Goal: Task Accomplishment & Management: Manage account settings

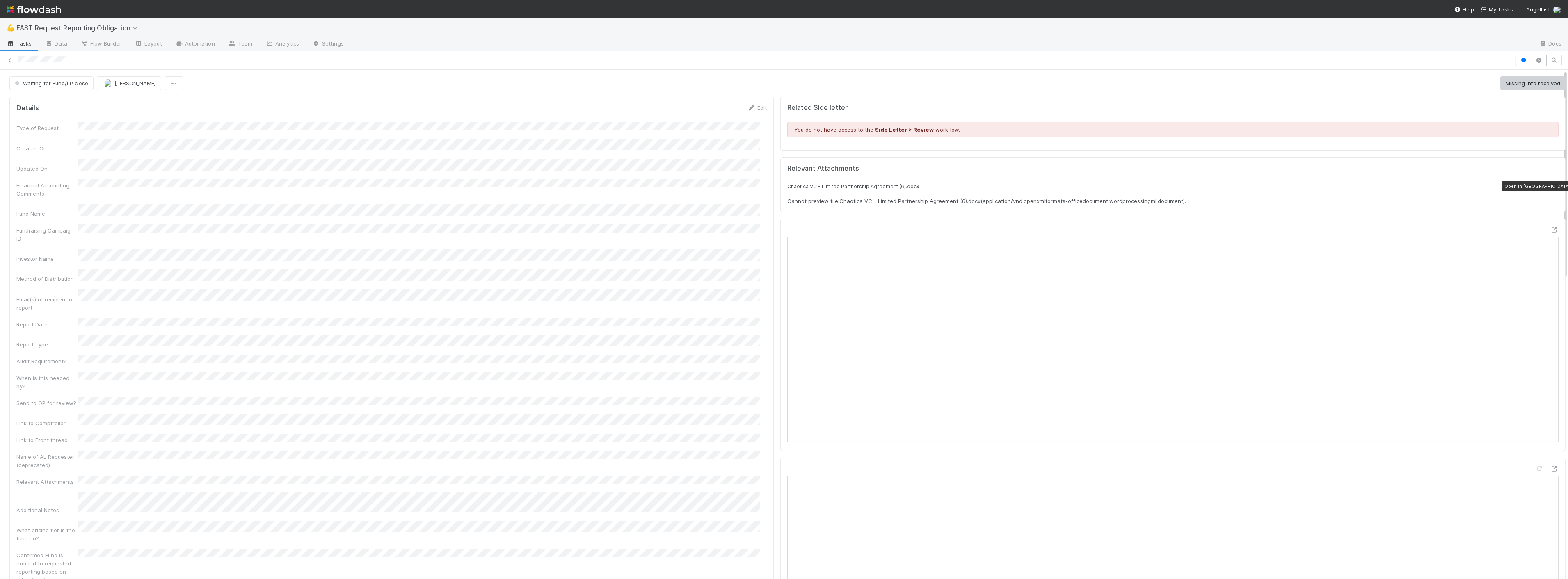
click at [1551, 184] on icon at bounding box center [1555, 186] width 8 height 5
click at [1551, 229] on icon at bounding box center [1555, 230] width 8 height 5
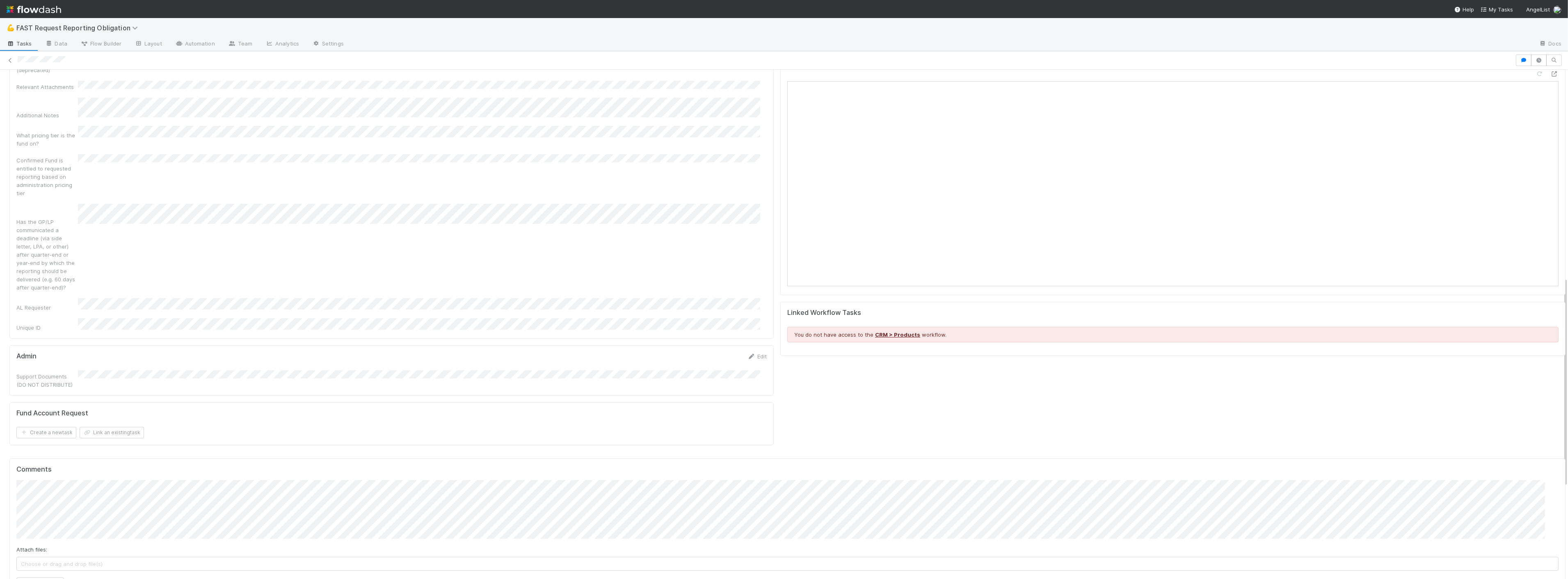
scroll to position [547, 0]
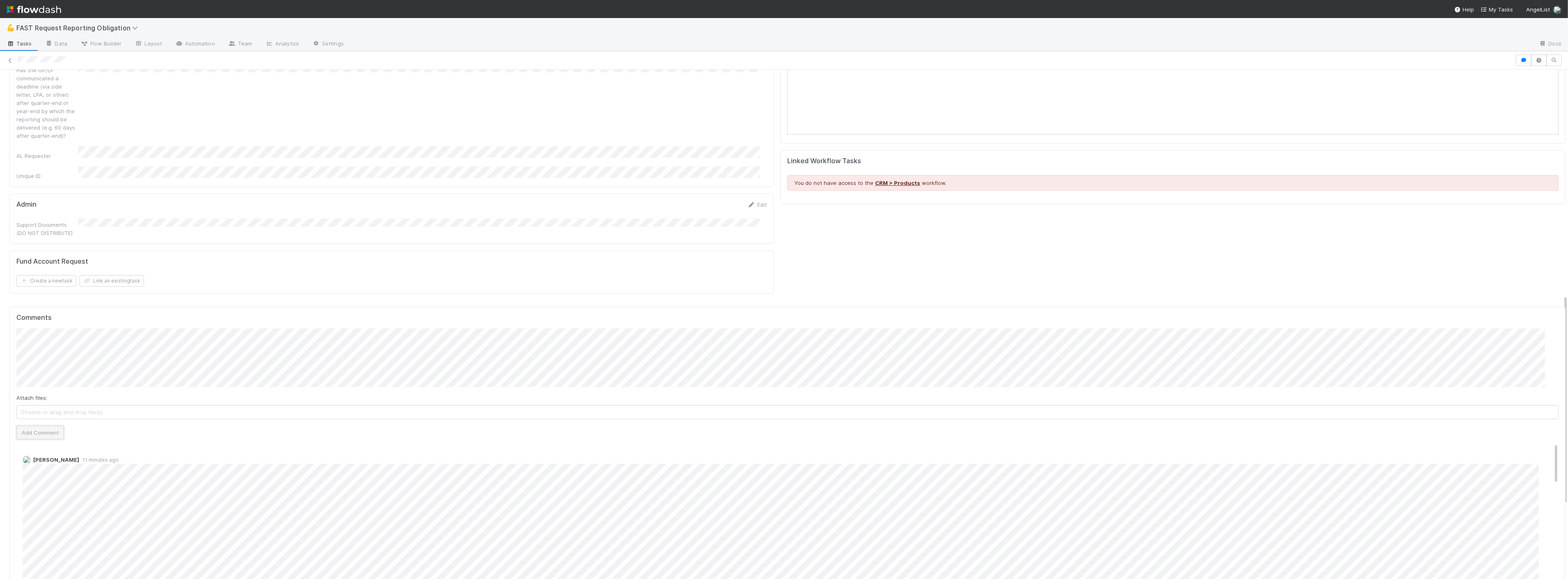
click at [46, 426] on button "Add Comment" at bounding box center [40, 433] width 48 height 14
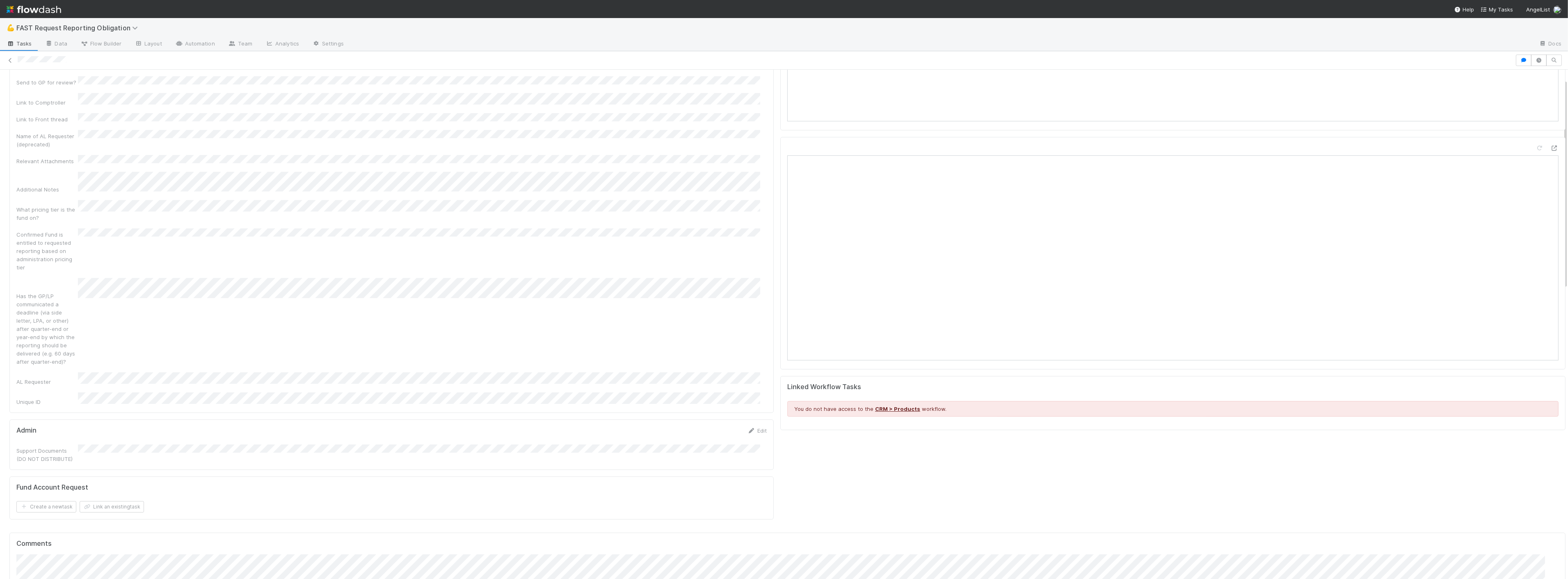
scroll to position [0, 0]
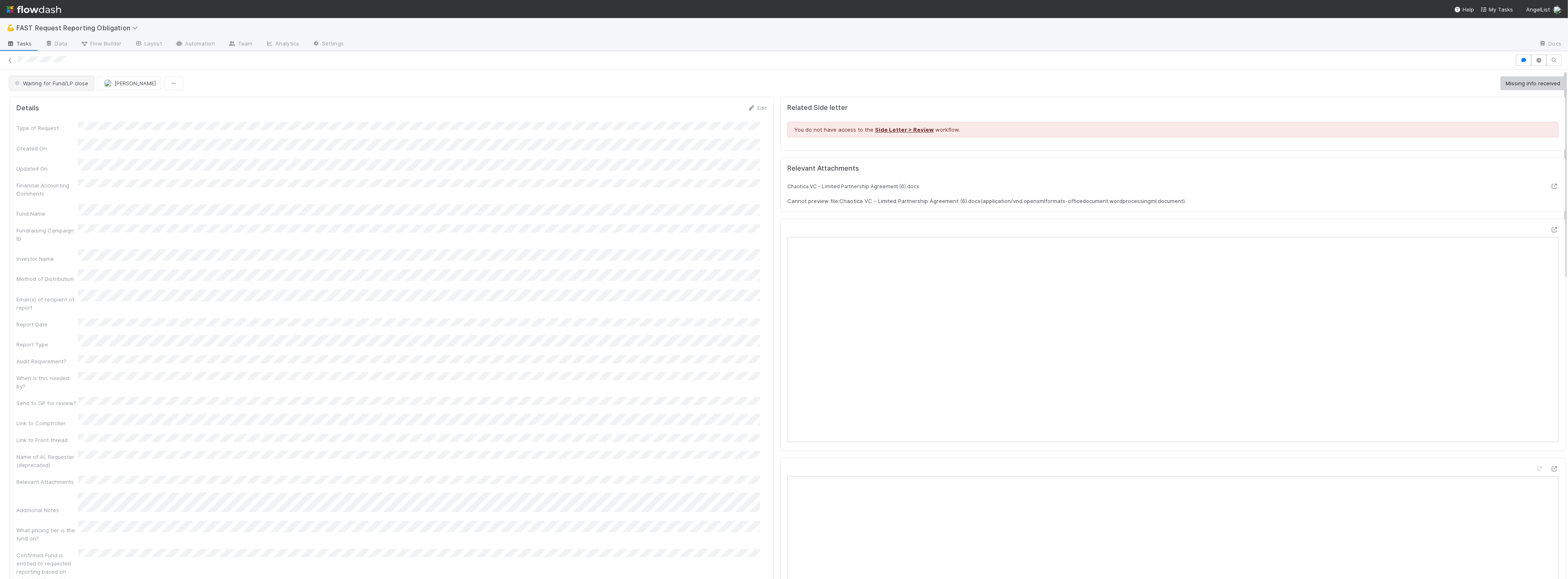
click at [50, 83] on span "Waiting for Fund/LP close" at bounding box center [51, 83] width 75 height 7
click at [48, 201] on div "Approved" at bounding box center [64, 208] width 115 height 15
click at [1462, 80] on button "Enable Accounting Dashboard [FS in GP Portfolio]" at bounding box center [1496, 83] width 138 height 14
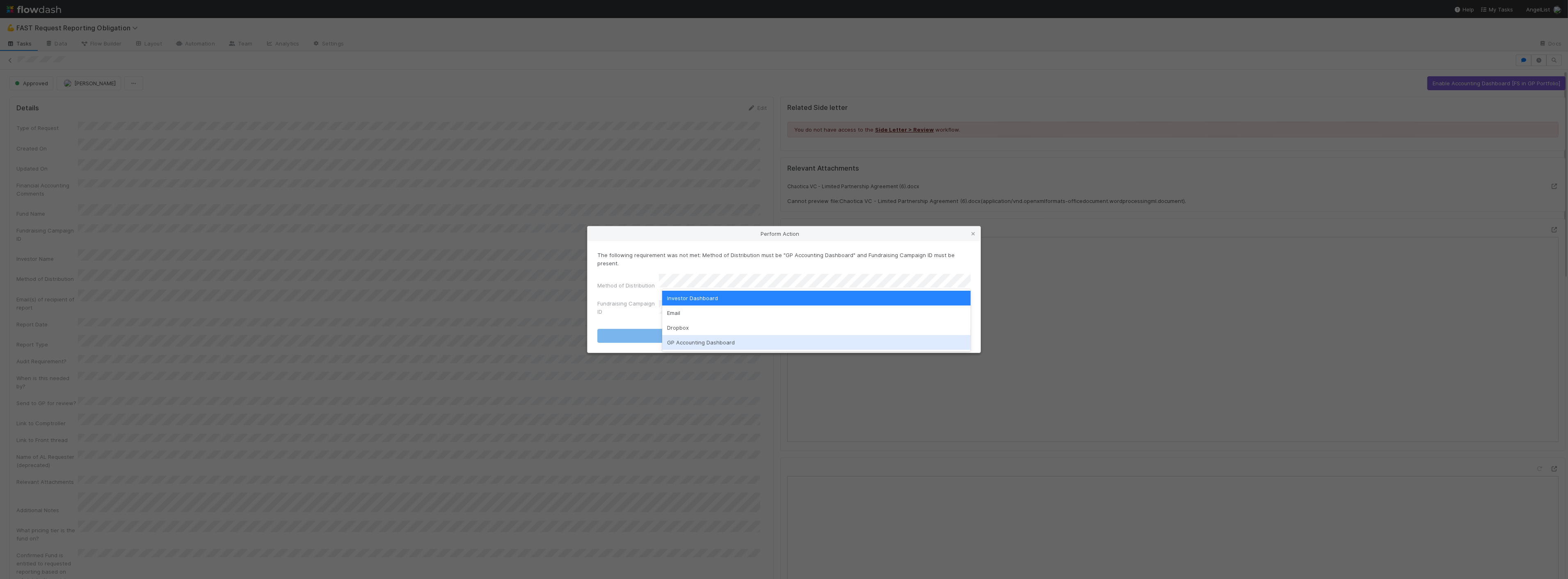
click at [694, 343] on div "GP Accounting Dashboard" at bounding box center [817, 343] width 309 height 15
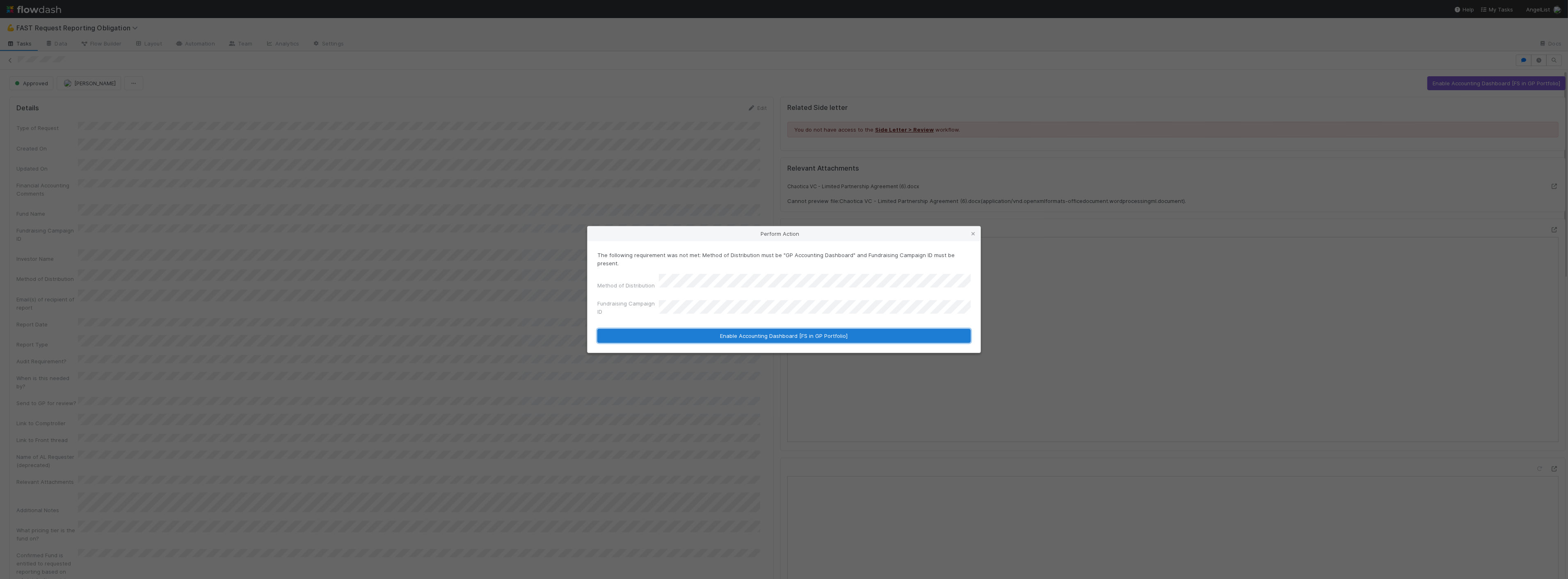
click at [695, 330] on button "Enable Accounting Dashboard [FS in GP Portfolio]" at bounding box center [784, 336] width 374 height 14
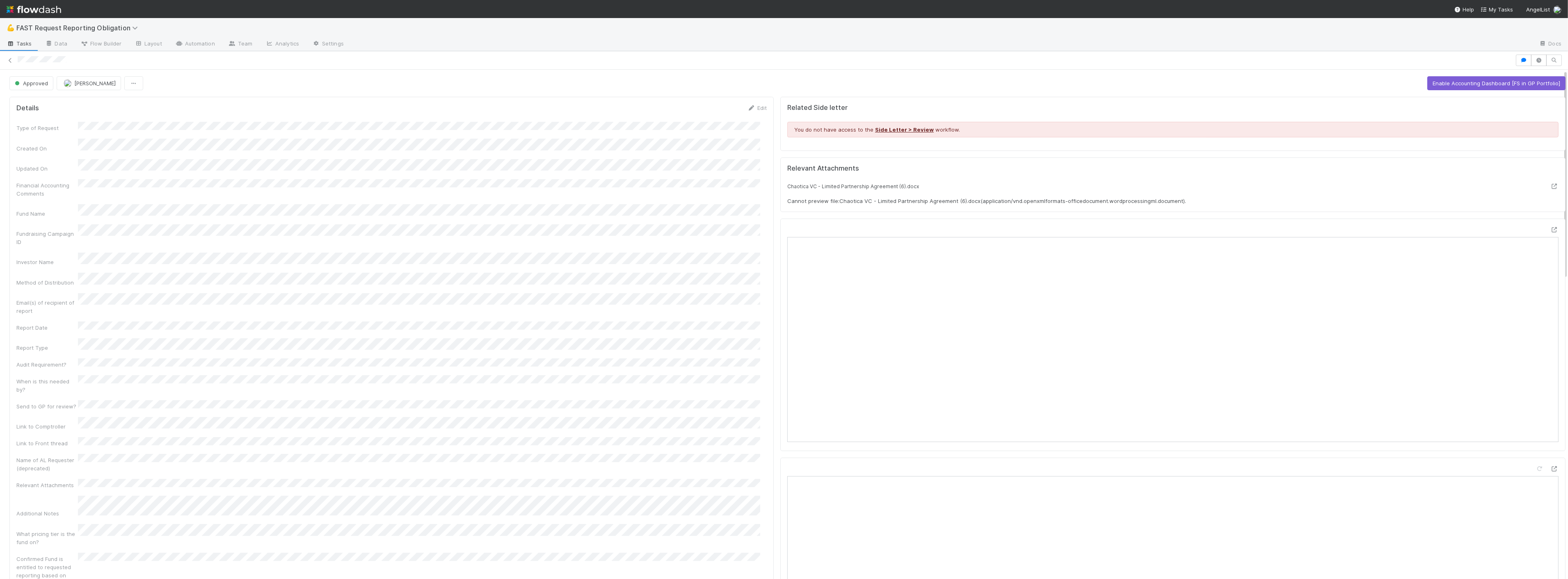
click at [4, 59] on div at bounding box center [784, 60] width 1568 height 12
click at [8, 62] on icon at bounding box center [10, 61] width 8 height 5
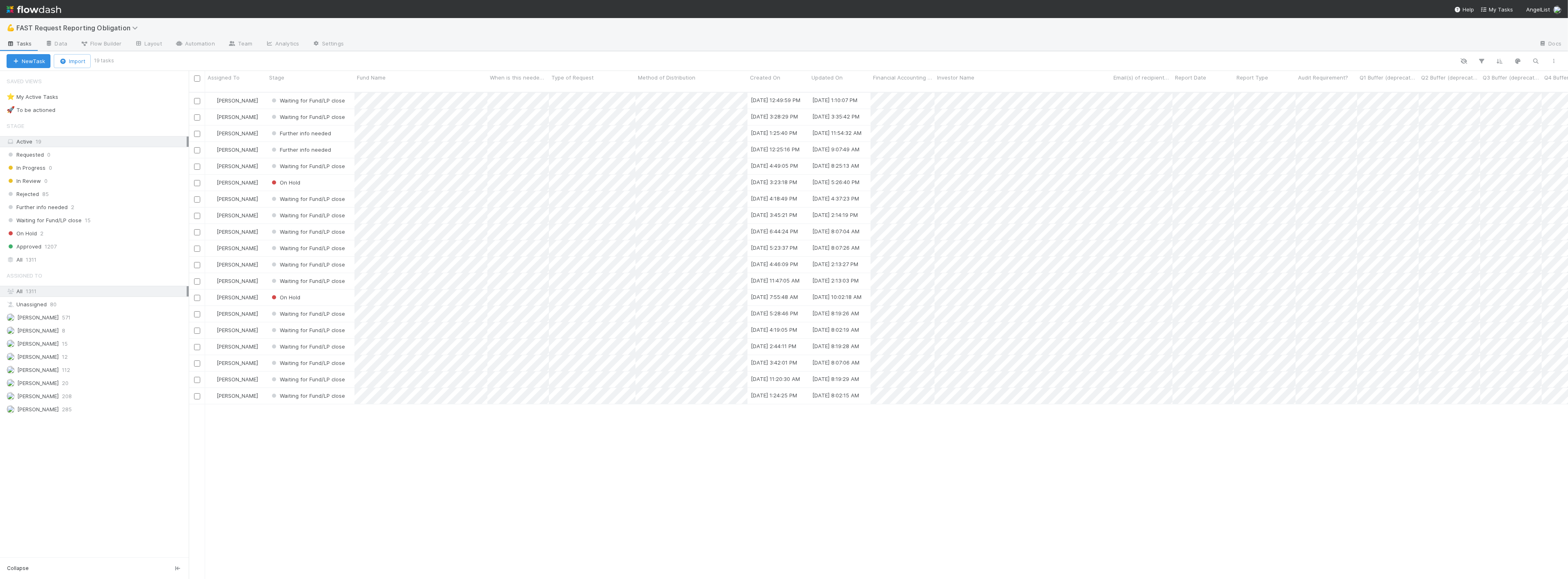
scroll to position [487, 1373]
click at [113, 24] on span "FAST Request Reporting Obligation" at bounding box center [79, 28] width 126 height 8
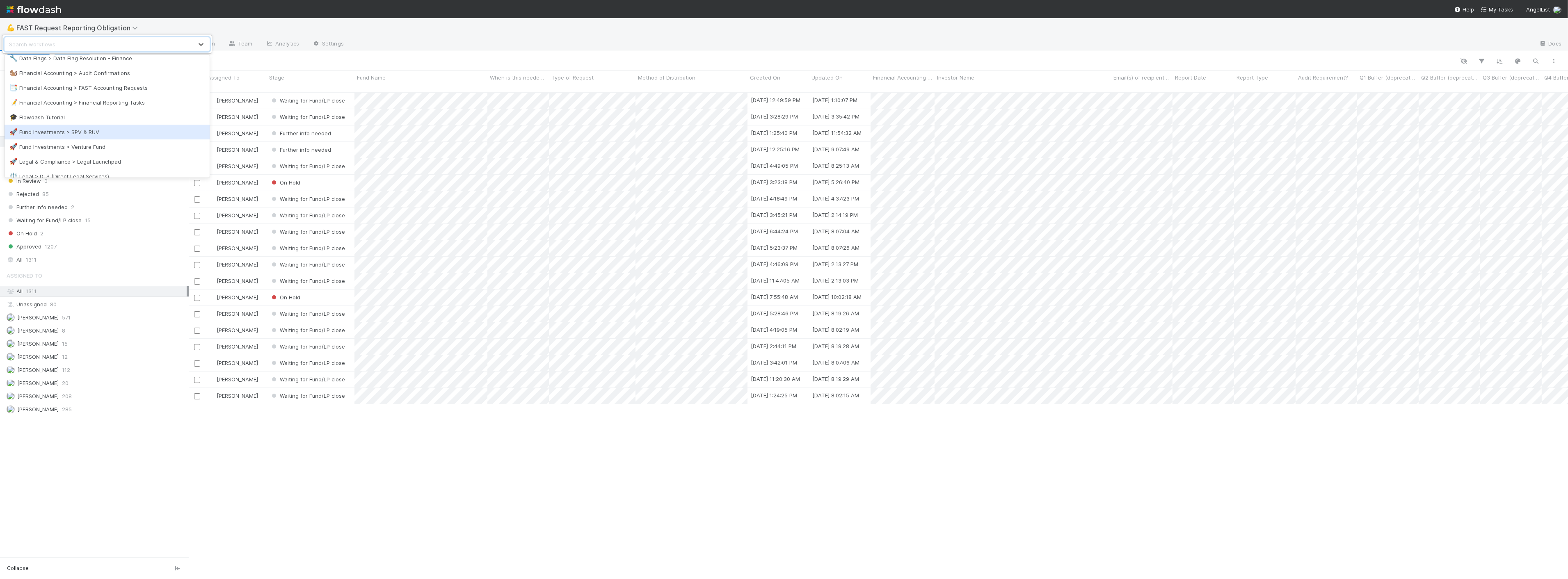
scroll to position [91, 0]
click at [124, 76] on div "📑 Financial Accounting > FAST Accounting Requests" at bounding box center [107, 76] width 195 height 8
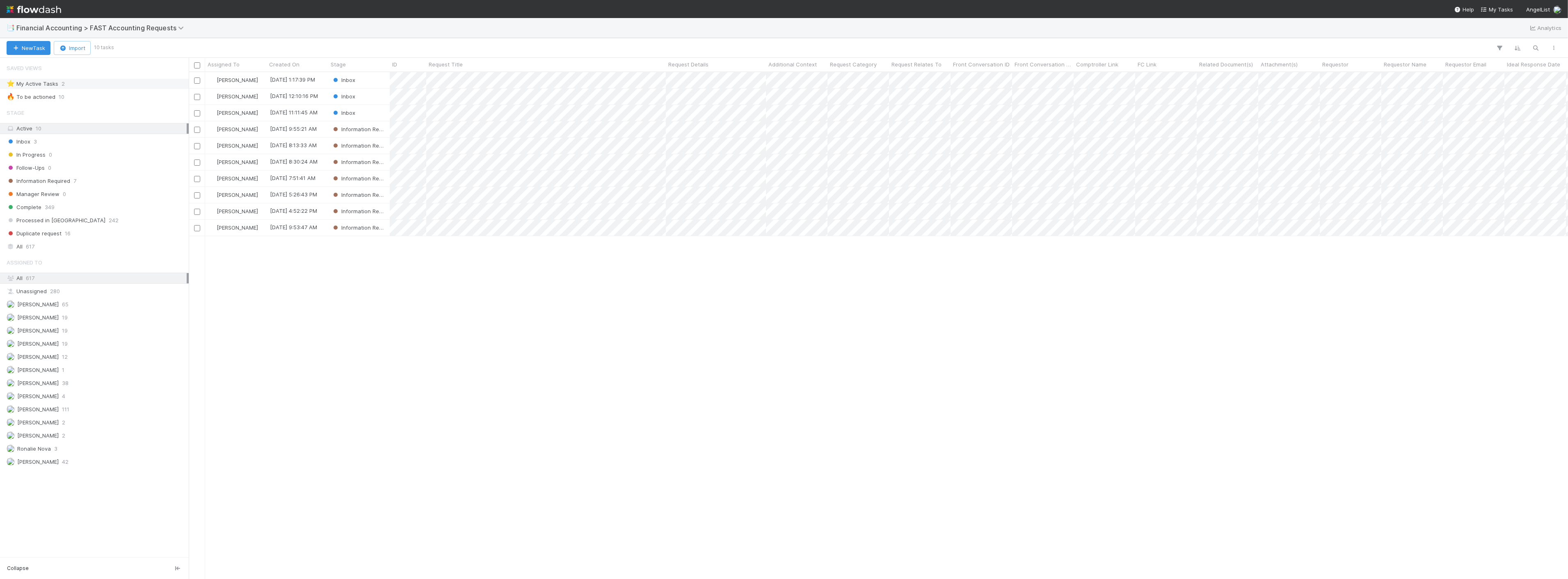
scroll to position [500, 1373]
click at [369, 80] on div "Inbox" at bounding box center [359, 80] width 61 height 16
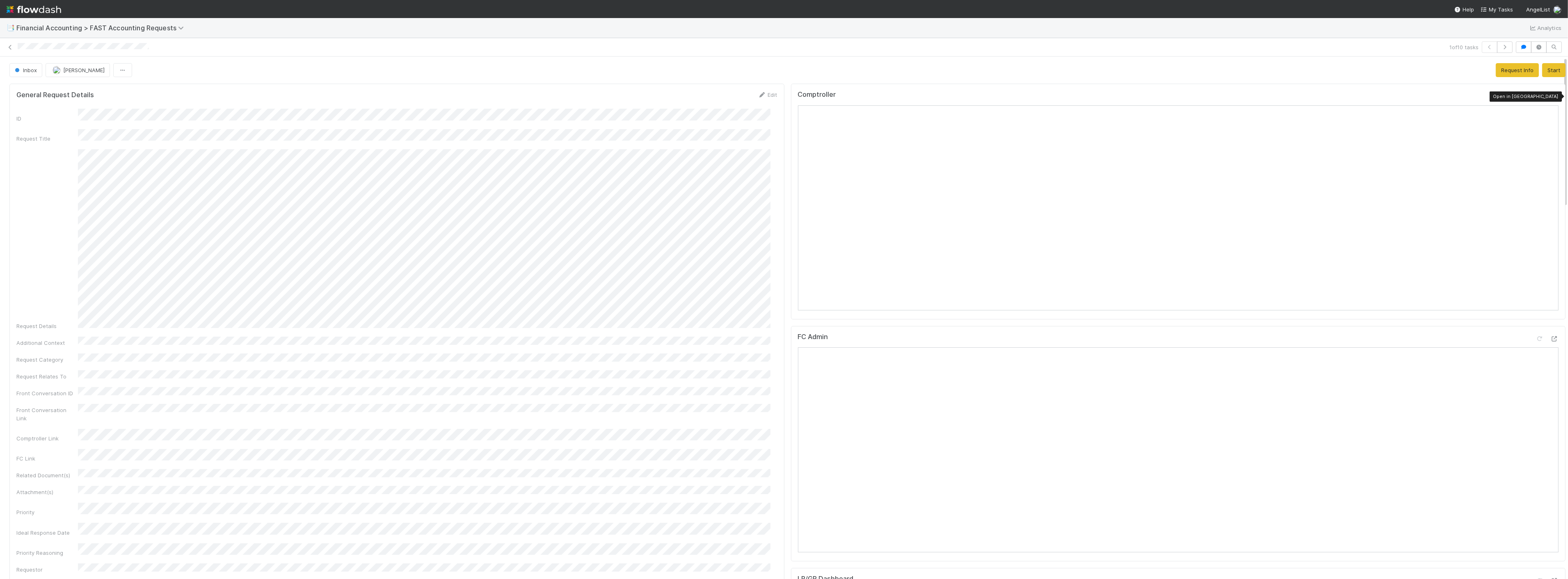
click at [1551, 95] on icon at bounding box center [1555, 97] width 8 height 5
click at [91, 68] on span "[PERSON_NAME]" at bounding box center [84, 70] width 42 height 7
click at [10, 43] on div at bounding box center [784, 290] width 1568 height 579
click at [10, 47] on icon at bounding box center [10, 47] width 8 height 5
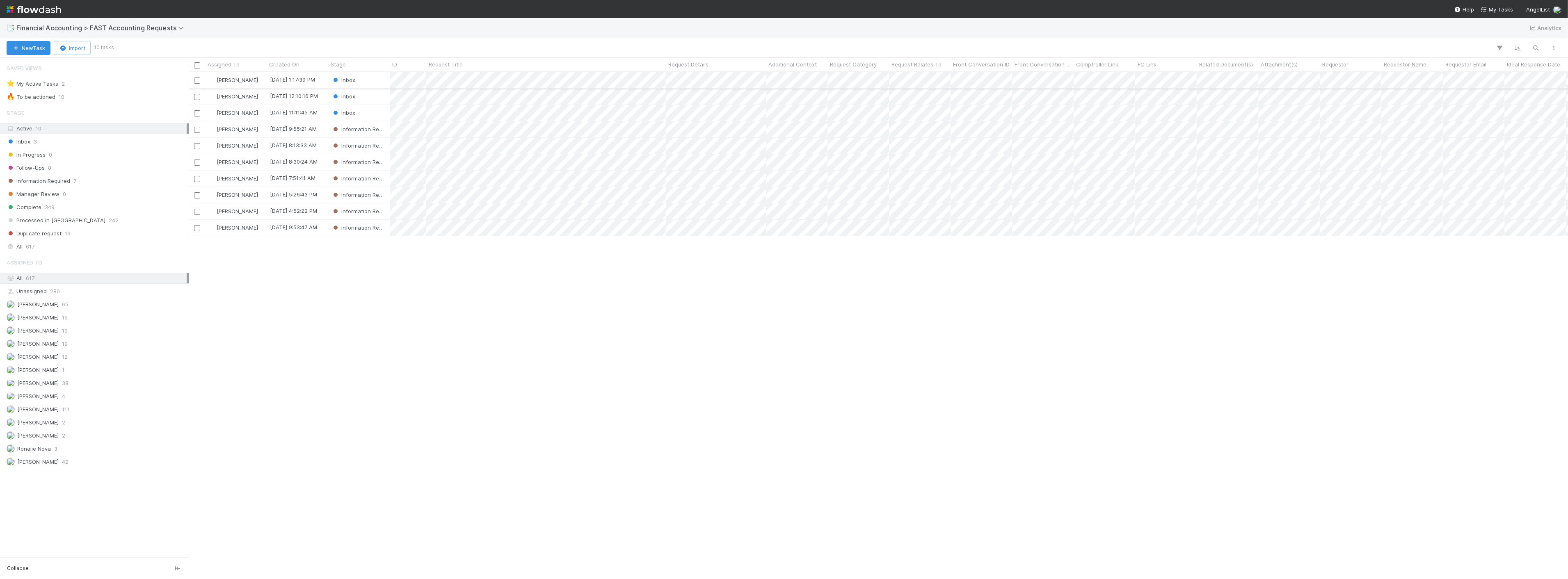
scroll to position [500, 1373]
click at [100, 40] on div "New Task Import 10 tasks" at bounding box center [784, 48] width 1568 height 20
click at [243, 77] on span "[PERSON_NAME]" at bounding box center [237, 80] width 42 height 7
click at [248, 130] on span "[PERSON_NAME]" at bounding box center [242, 128] width 42 height 7
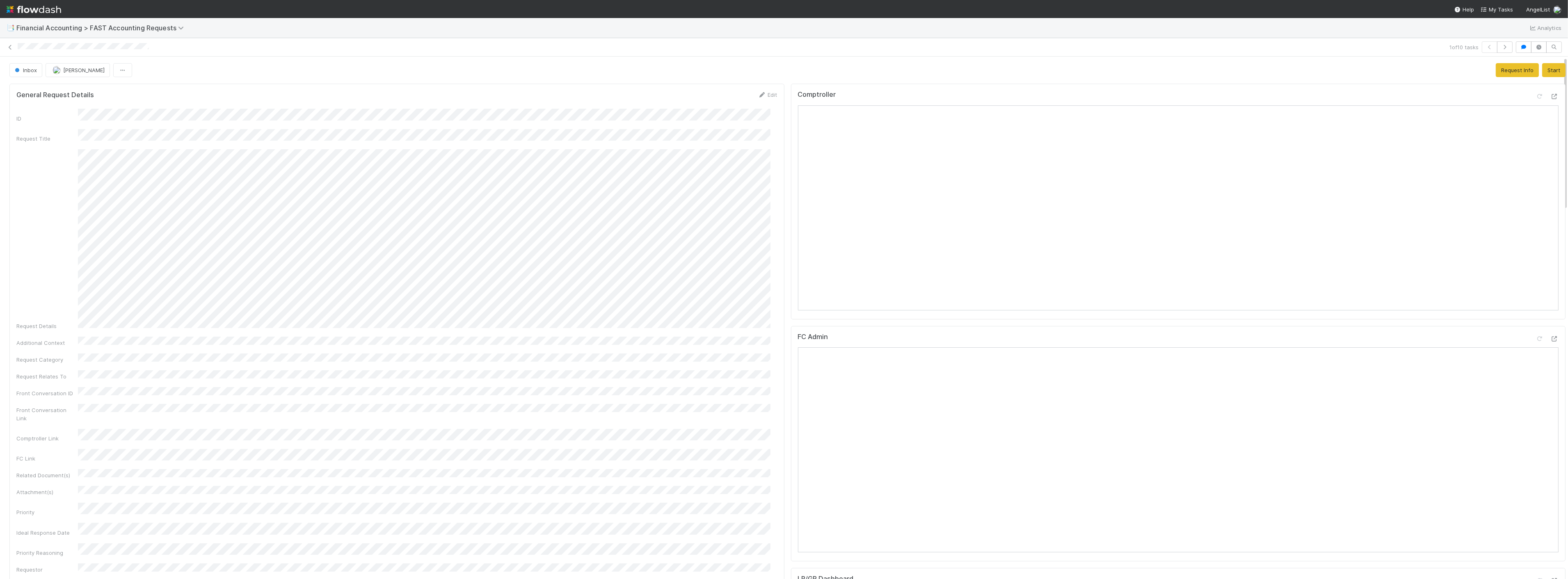
drag, startPoint x: 298, startPoint y: 89, endPoint x: 74, endPoint y: 100, distance: 224.3
click at [10, 44] on link at bounding box center [10, 47] width 8 height 8
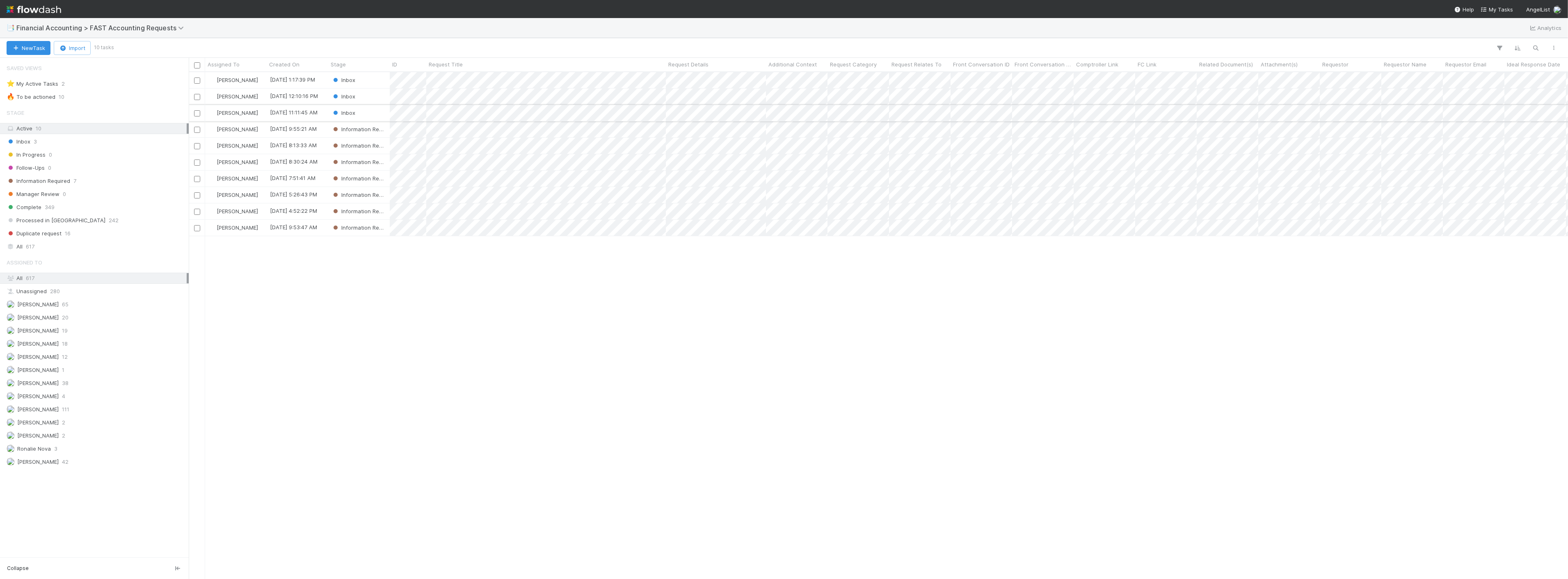
scroll to position [500, 1373]
click at [361, 40] on div "New Task Import 10 tasks" at bounding box center [784, 48] width 1568 height 20
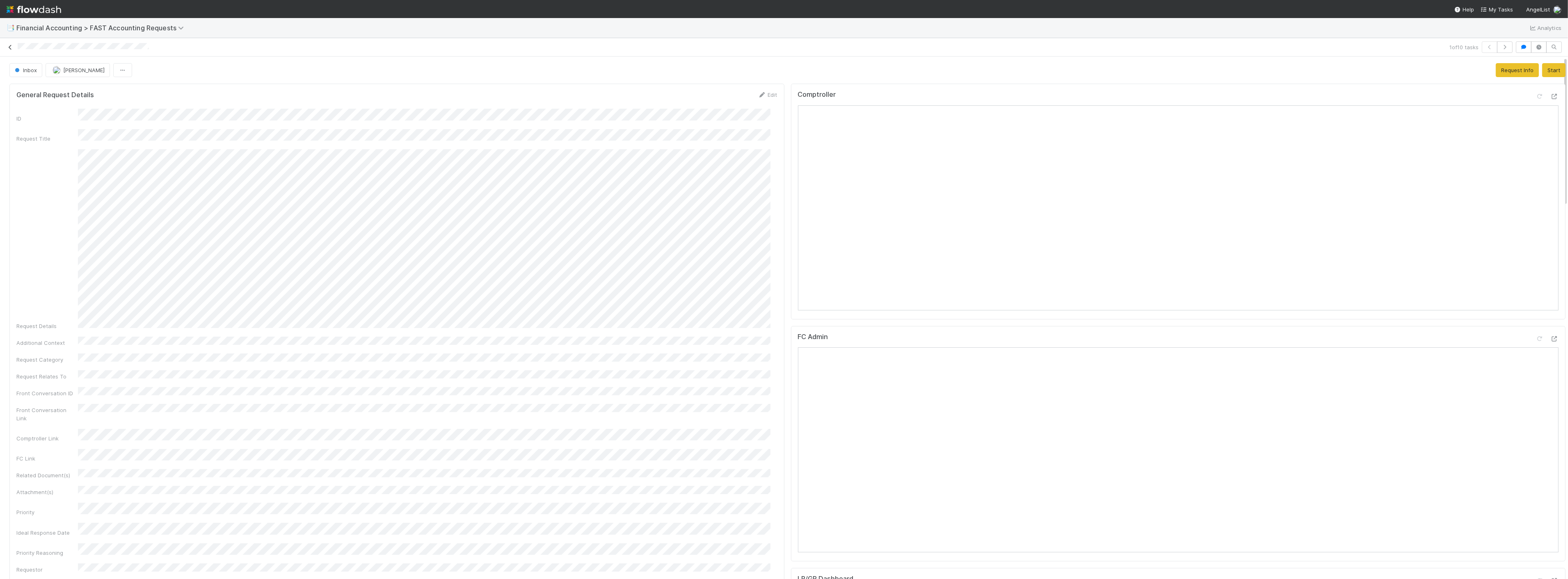
click at [7, 47] on icon at bounding box center [10, 47] width 8 height 5
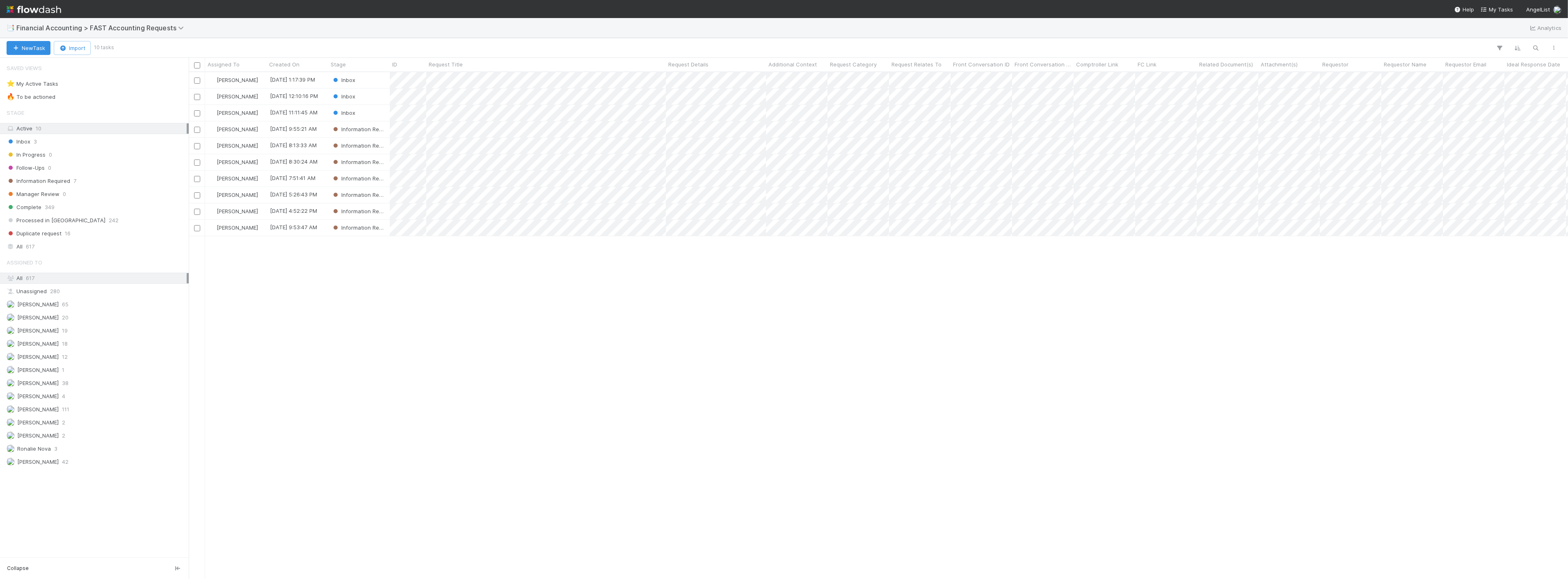
scroll to position [500, 1373]
click at [376, 100] on div "Inbox" at bounding box center [359, 96] width 61 height 16
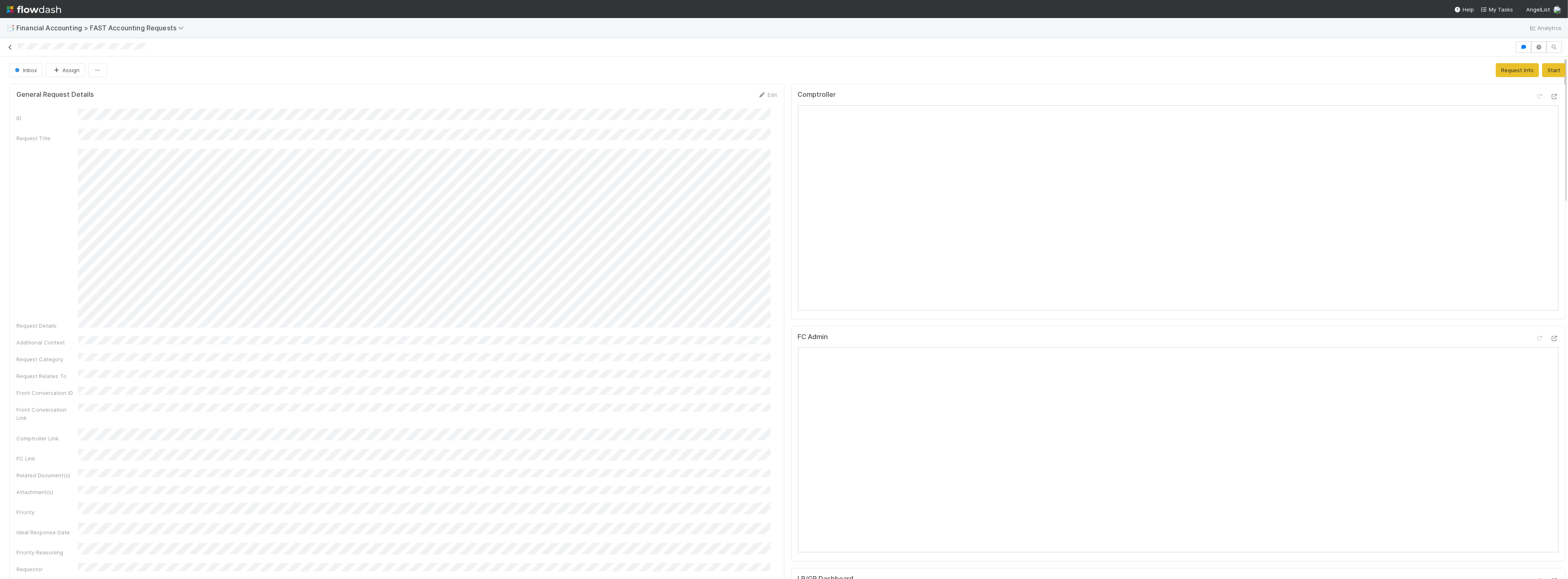
click at [9, 50] on icon at bounding box center [10, 47] width 8 height 5
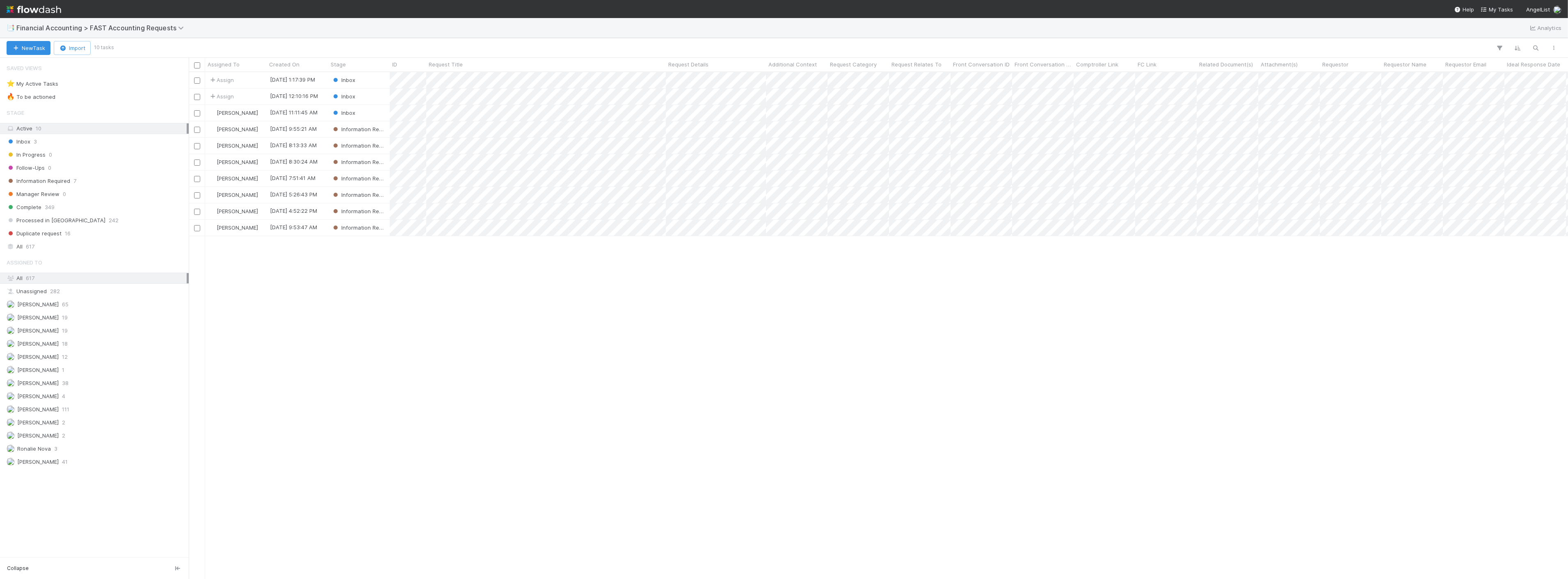
scroll to position [500, 1373]
click at [221, 98] on span "Assign" at bounding box center [221, 96] width 25 height 8
click at [238, 112] on span "Zach Byers you" at bounding box center [248, 114] width 54 height 7
click at [232, 80] on span "Assign" at bounding box center [221, 80] width 25 height 8
click at [224, 111] on span "[PERSON_NAME]" at bounding box center [242, 113] width 42 height 7
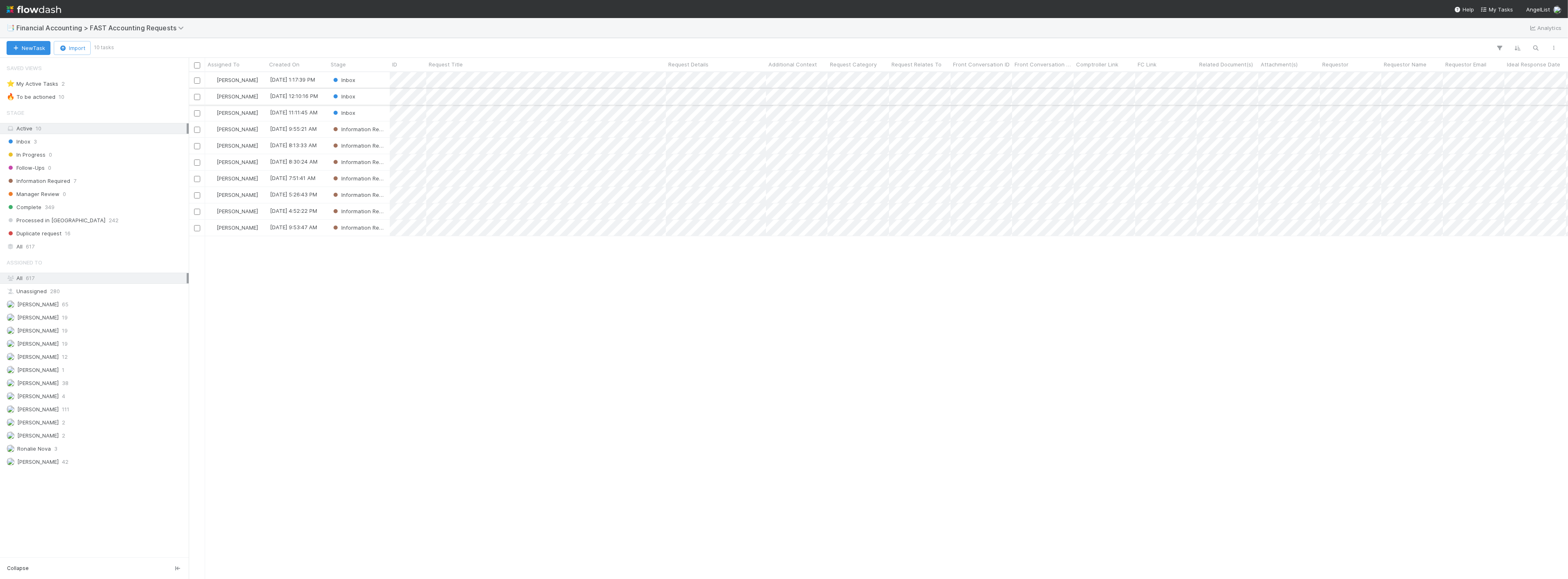
click at [382, 93] on div "Inbox" at bounding box center [359, 96] width 61 height 16
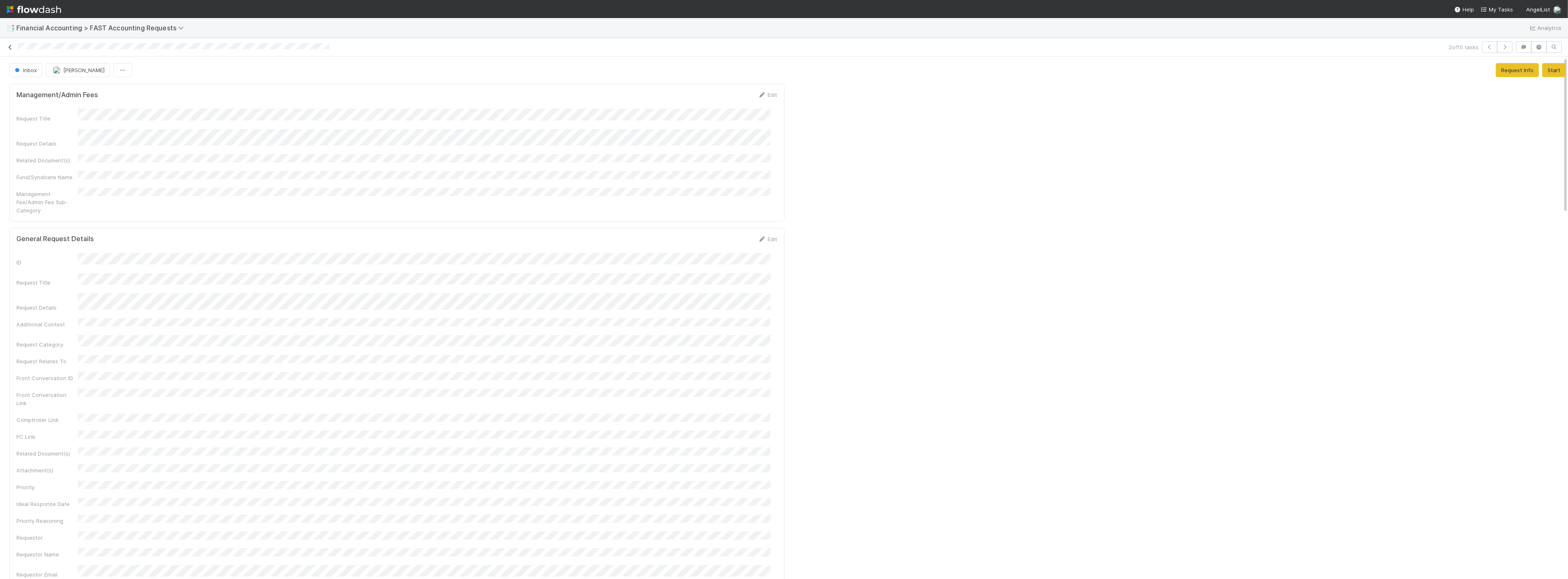
click at [11, 45] on icon at bounding box center [10, 47] width 8 height 5
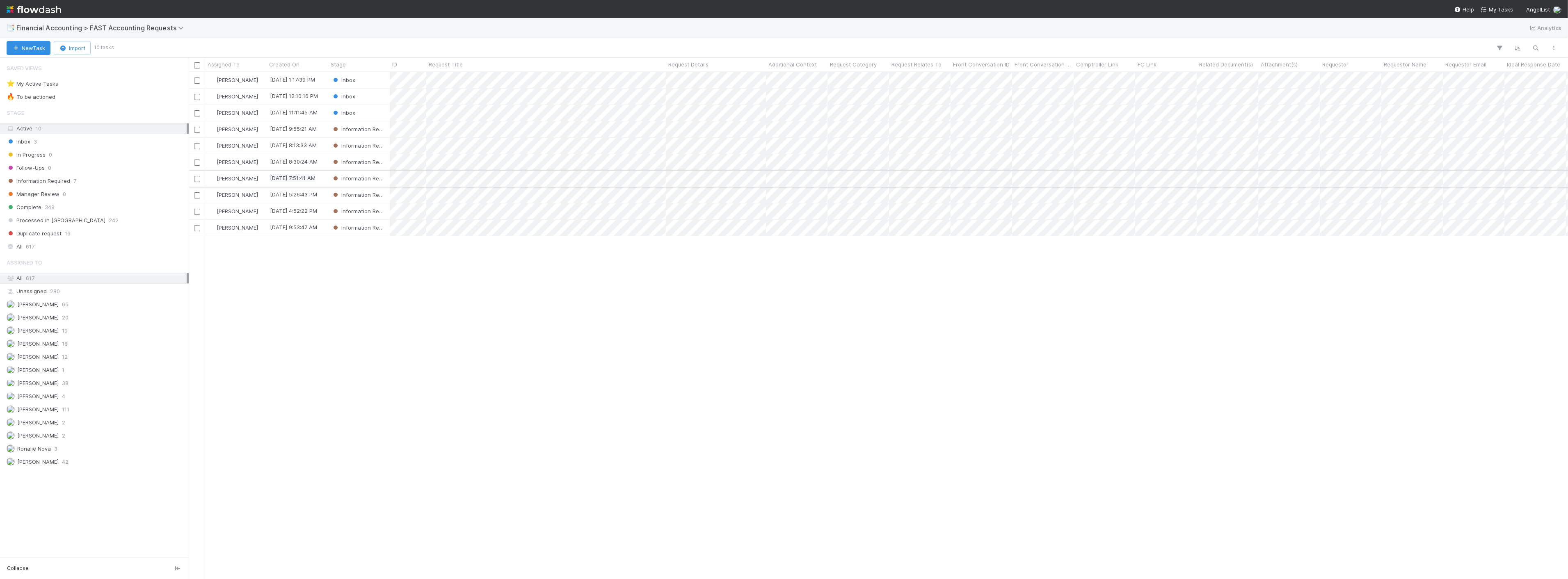
scroll to position [500, 1373]
click at [244, 308] on div "Don Walker 9/2/25, 1:17:39 PM Inbox 0 0 0 9/2/25, 2:00:51 PM Zach Byers 9/2/25,…" at bounding box center [878, 326] width 1380 height 507
click at [229, 80] on span "[PERSON_NAME]" at bounding box center [237, 80] width 42 height 7
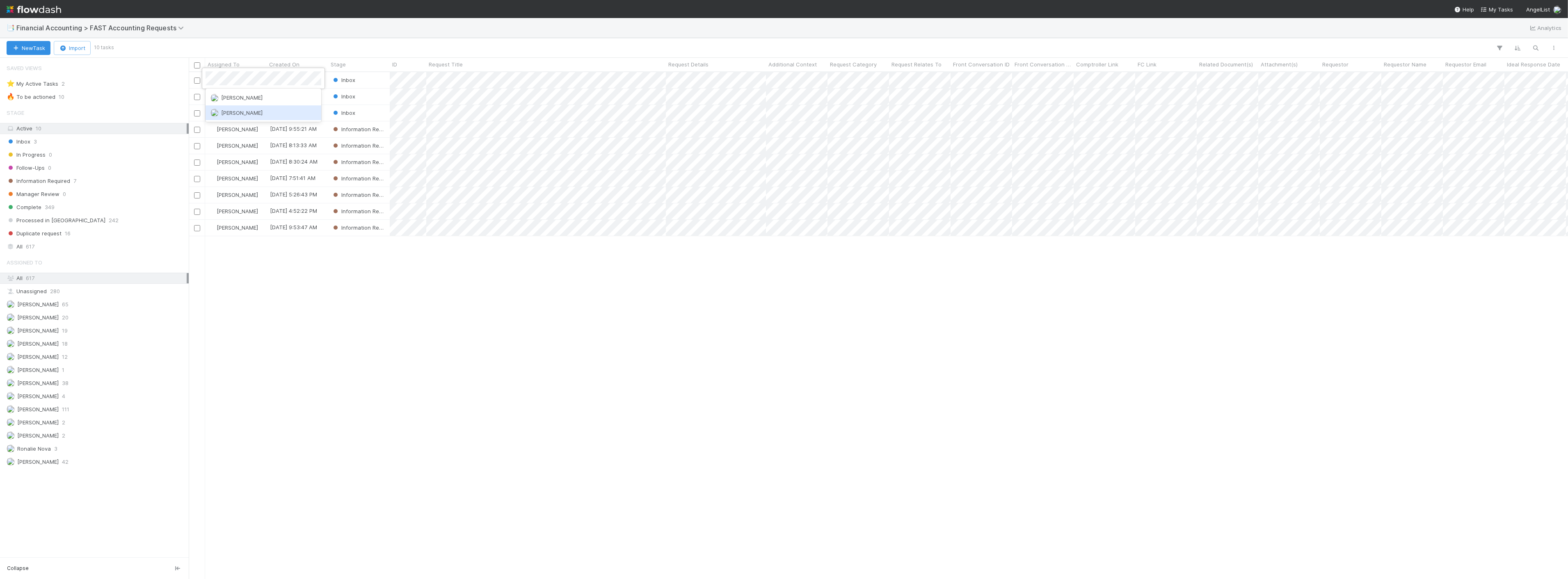
click at [288, 117] on div "[PERSON_NAME]" at bounding box center [263, 113] width 115 height 15
click at [400, 316] on div "Jacob Weiss 9/2/25, 1:17:39 PM Inbox 0 0 0 9/2/25, 2:30:46 PM Zach Byers 9/2/25…" at bounding box center [878, 326] width 1380 height 507
click at [716, 353] on div "Jacob Weiss 9/2/25, 1:17:39 PM Inbox 0 0 0 9/2/25, 2:30:46 PM Zach Byers 9/2/25…" at bounding box center [878, 326] width 1380 height 507
drag, startPoint x: 501, startPoint y: 365, endPoint x: 641, endPoint y: 444, distance: 160.8
click at [501, 365] on div "Jacob Weiss 9/2/25, 1:17:39 PM Inbox 0 0 0 9/2/25, 2:30:46 PM Zach Byers 9/2/25…" at bounding box center [878, 326] width 1380 height 507
